Goal: Transaction & Acquisition: Download file/media

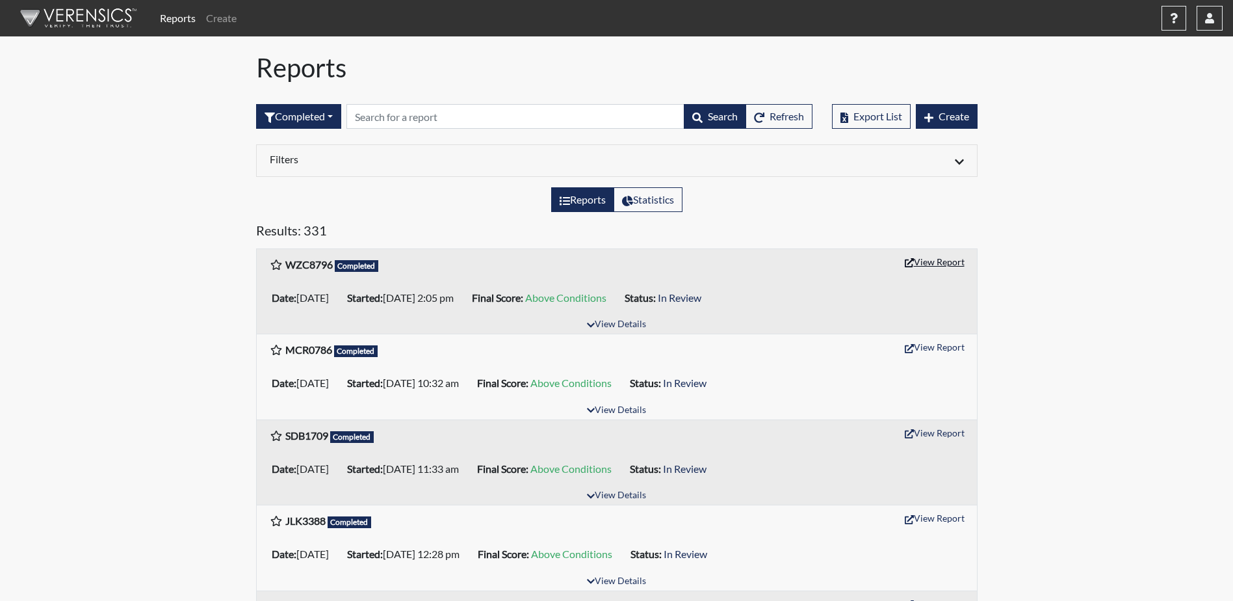
click at [926, 259] on button "View Report" at bounding box center [934, 262] width 71 height 20
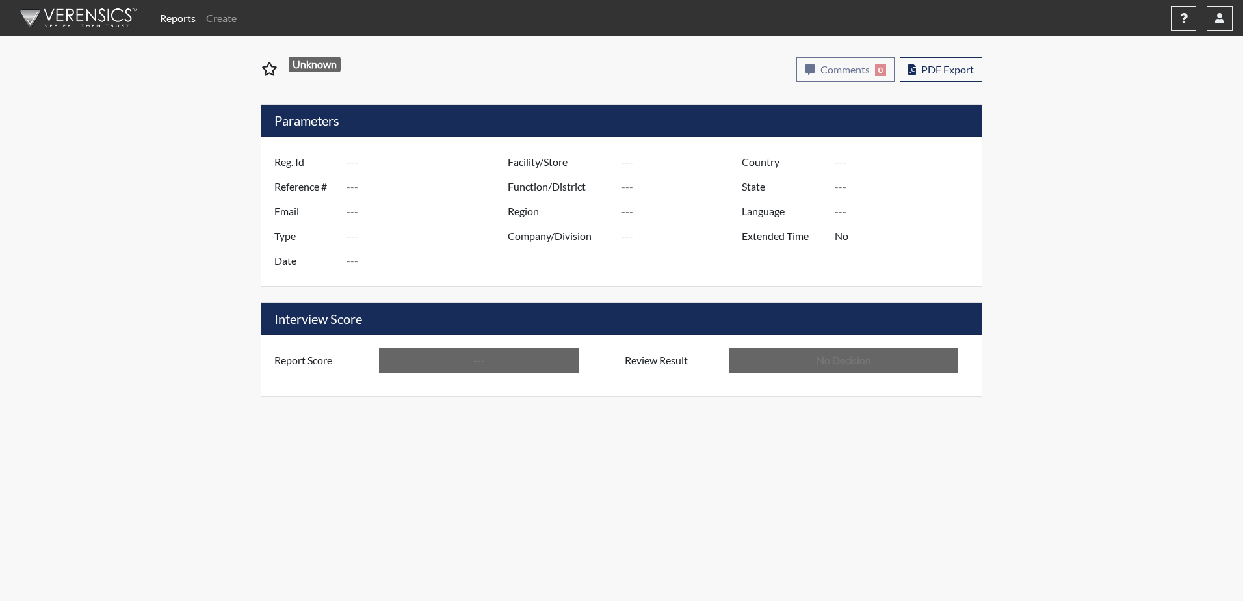
type input "WZC8796"
type input "51209"
type input "---"
type input "Corrections Pre-Employment"
type input "[DATE]"
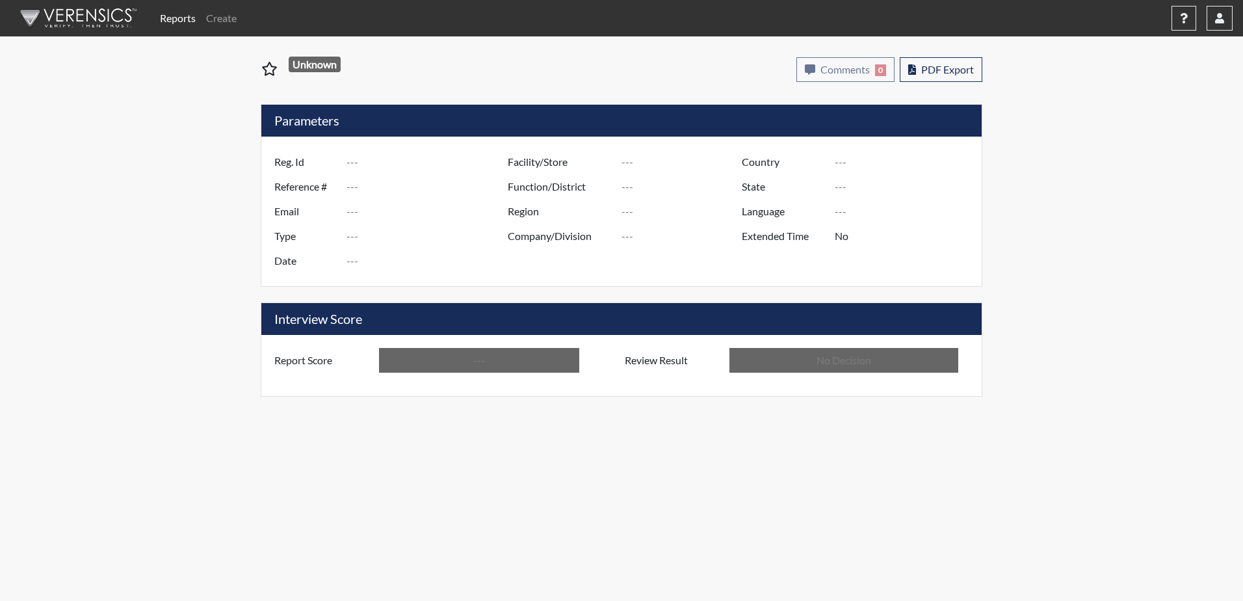
type input "Dodge SP"
type input "[GEOGRAPHIC_DATA]"
type input "[US_STATE]"
type input "English"
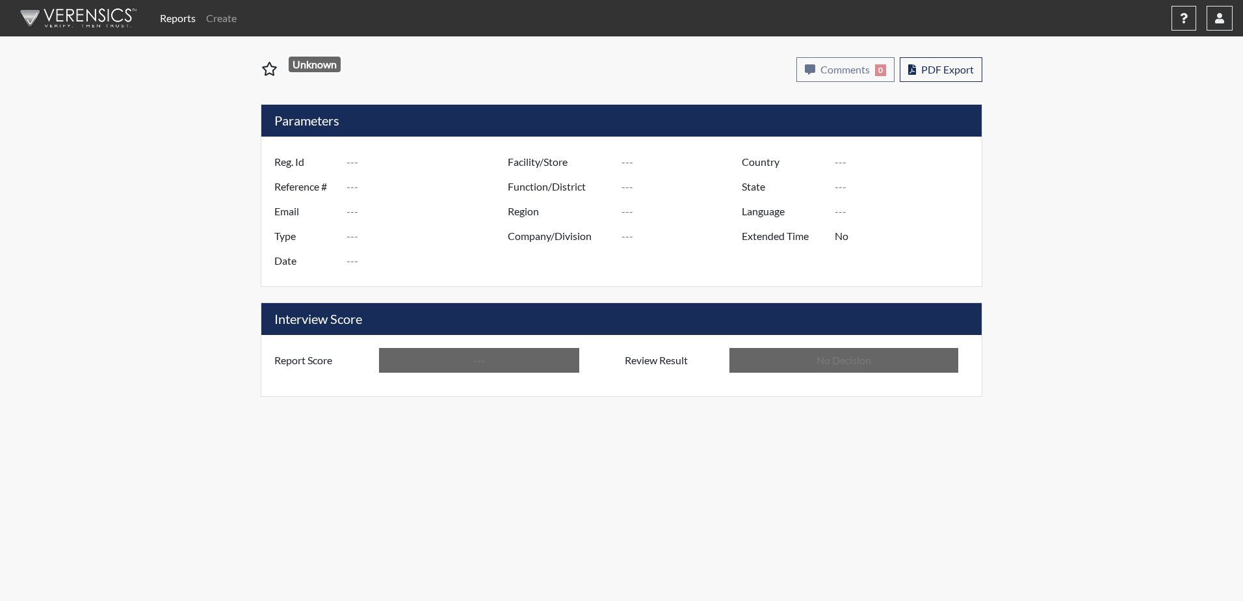
type input "Above Conditions"
type input "In Review"
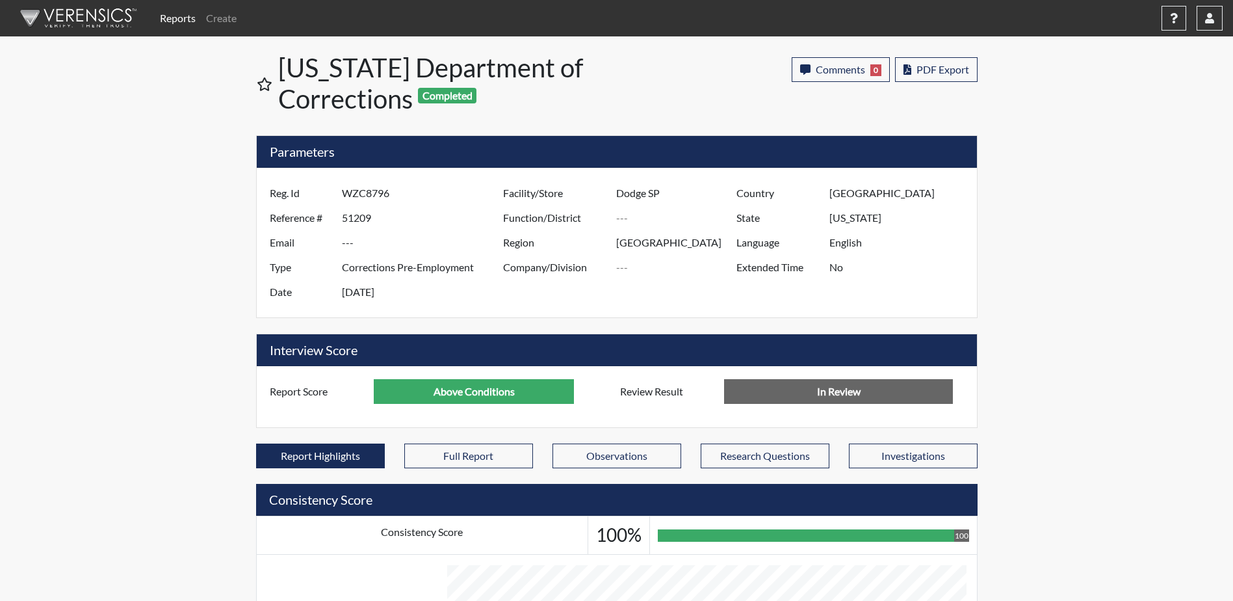
scroll to position [216, 540]
click at [945, 75] on button "PDF Export" at bounding box center [936, 69] width 83 height 25
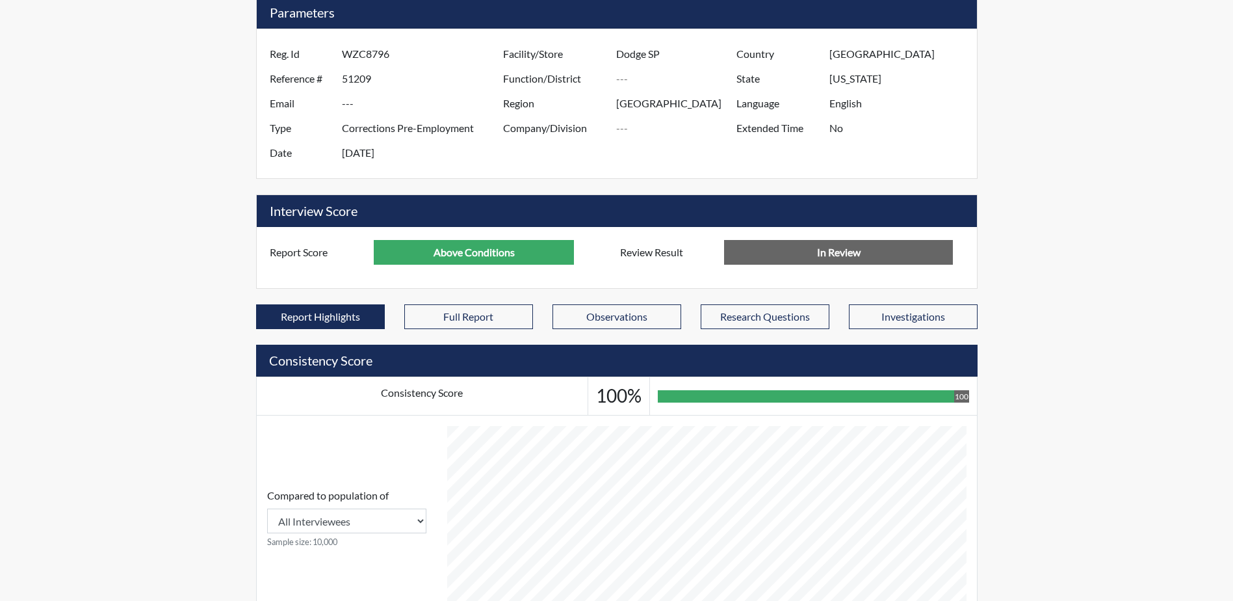
scroll to position [0, 0]
